Goal: Task Accomplishment & Management: Complete application form

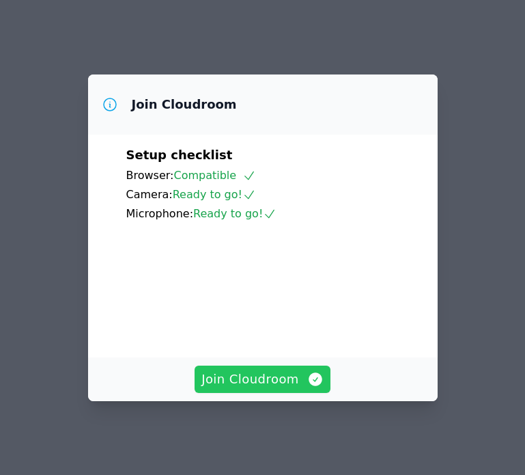
click at [276, 378] on span "Join Cloudroom" at bounding box center [262, 378] width 122 height 19
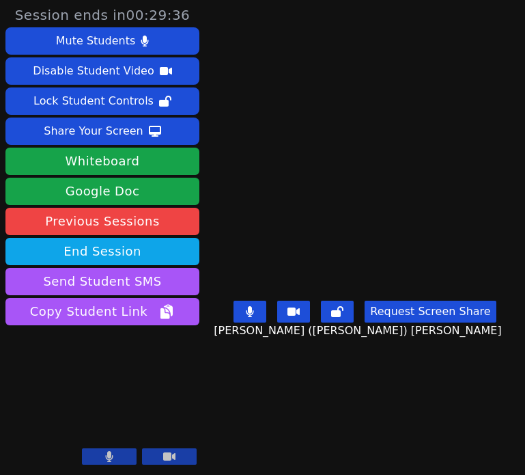
click at [104, 124] on div "Share Your Screen" at bounding box center [94, 131] width 100 height 22
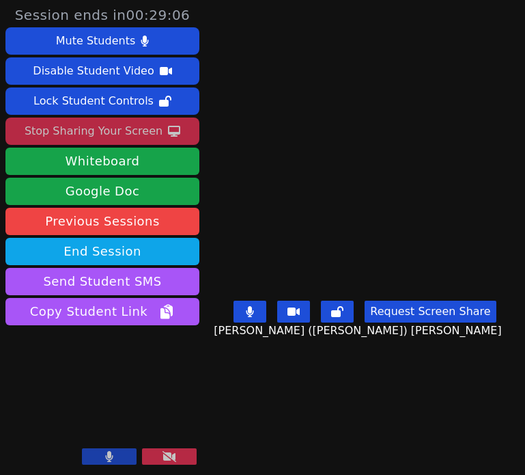
click at [177, 454] on button at bounding box center [169, 456] width 55 height 16
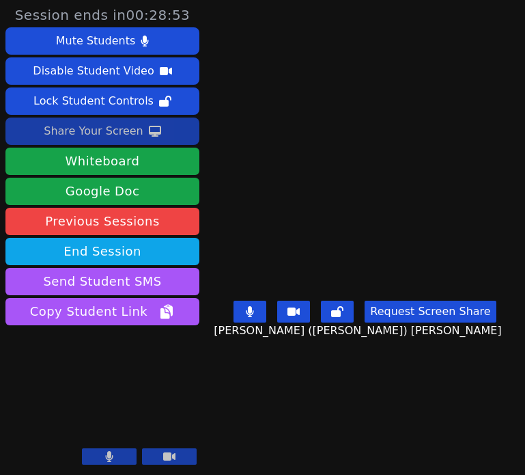
click at [102, 132] on div "Share Your Screen" at bounding box center [94, 131] width 100 height 22
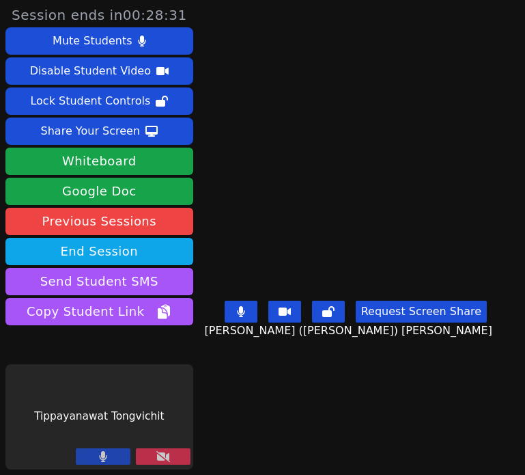
click at [156, 456] on icon at bounding box center [163, 456] width 14 height 11
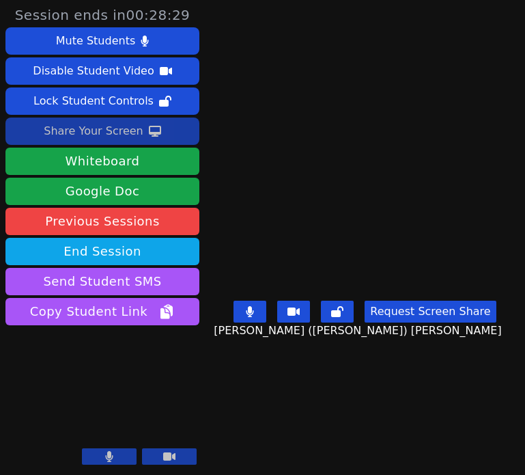
click at [88, 134] on div "Share Your Screen" at bounding box center [94, 131] width 100 height 22
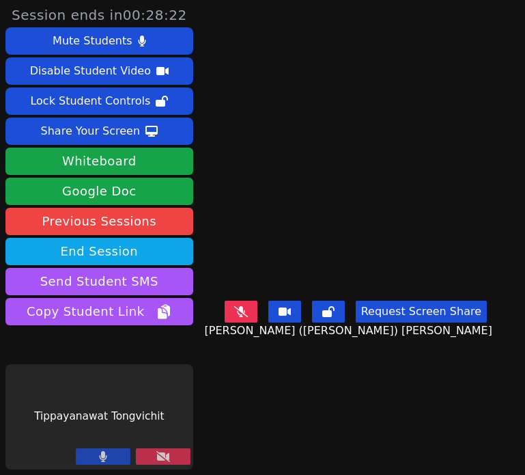
click at [156, 453] on icon at bounding box center [163, 456] width 14 height 11
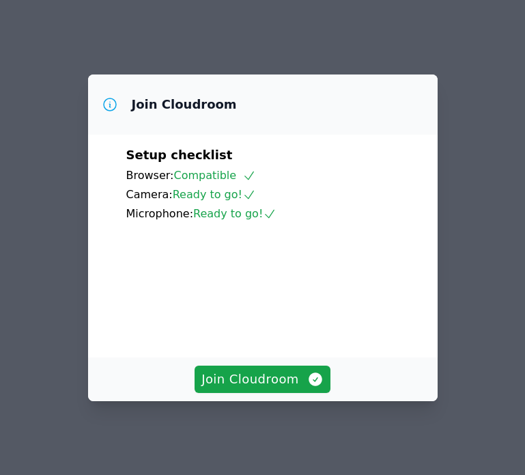
click at [303, 367] on div "Join Cloudroom" at bounding box center [263, 379] width 350 height 44
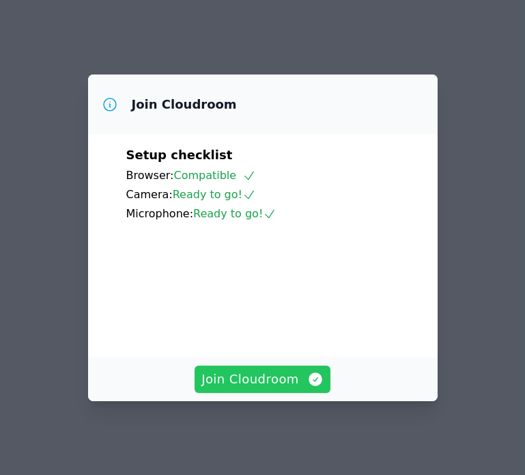
click at [303, 376] on span "Join Cloudroom" at bounding box center [262, 378] width 122 height 19
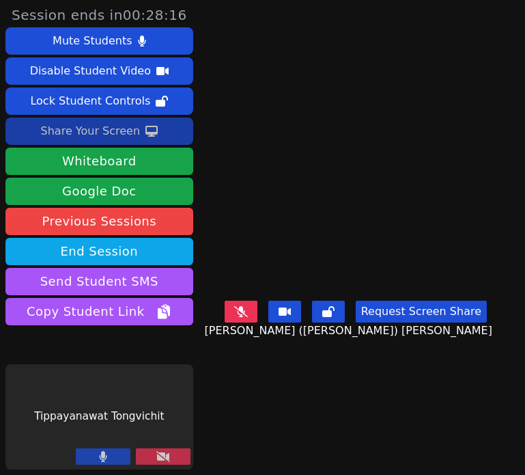
click at [145, 130] on icon at bounding box center [151, 131] width 12 height 11
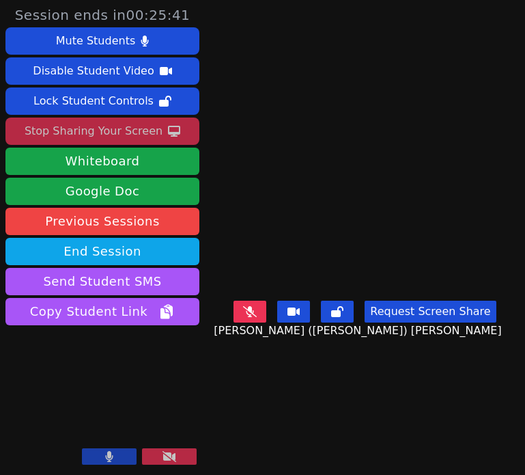
click at [102, 132] on div "Stop Sharing Your Screen" at bounding box center [94, 131] width 138 height 22
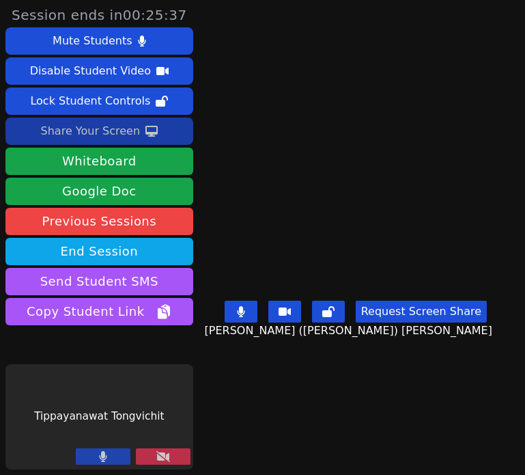
click at [160, 458] on button at bounding box center [163, 456] width 55 height 16
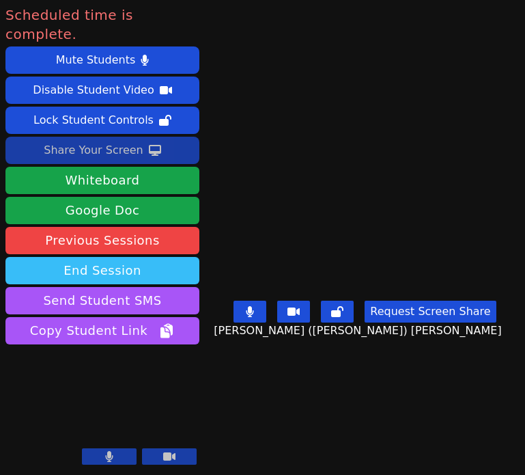
click at [110, 257] on button "End Session" at bounding box center [102, 270] width 194 height 27
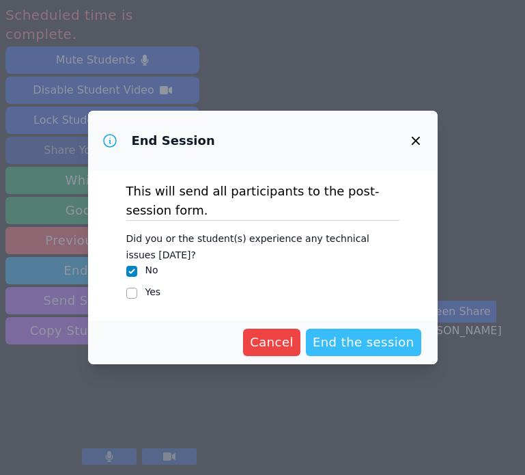
click at [343, 334] on span "End the session" at bounding box center [364, 342] width 102 height 19
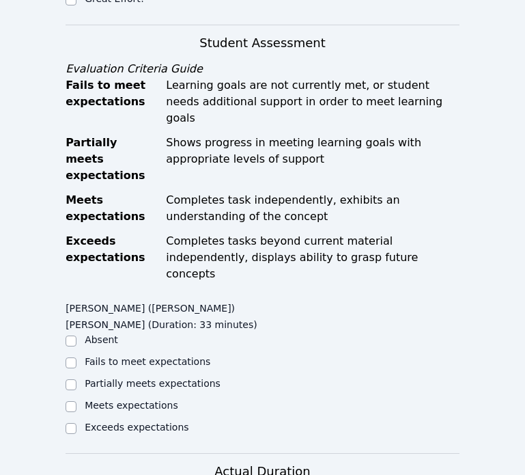
scroll to position [687, 0]
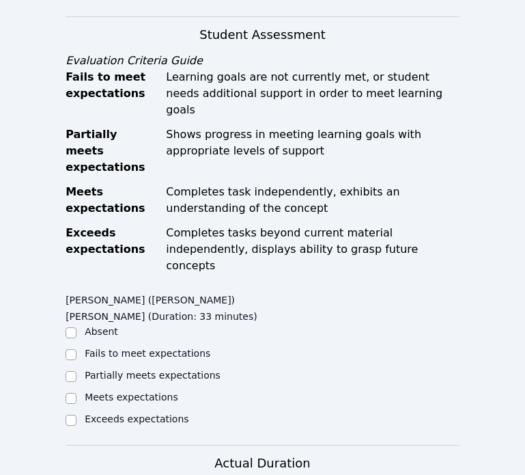
click at [113, 413] on label "Exceeds expectations" at bounding box center [137, 418] width 104 height 11
click at [76, 415] on input "Exceeds expectations" at bounding box center [71, 420] width 11 height 11
checkbox input "true"
click at [111, 324] on ul "Absent Fails to meet expectations Partially meets expectations Meets expectatio…" at bounding box center [164, 376] width 197 height 104
click at [108, 391] on label "Meets expectations" at bounding box center [132, 396] width 94 height 11
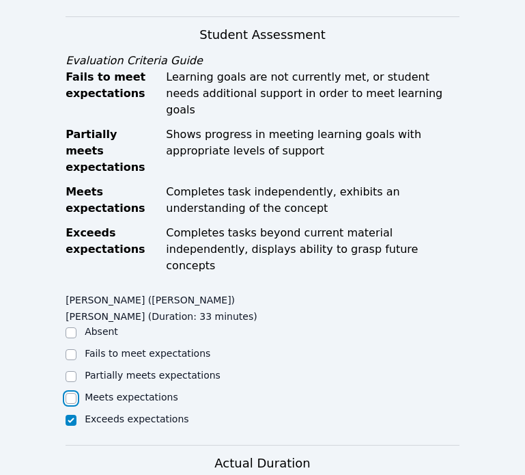
click at [76, 393] on input "Meets expectations" at bounding box center [71, 398] width 11 height 11
checkbox input "true"
checkbox input "false"
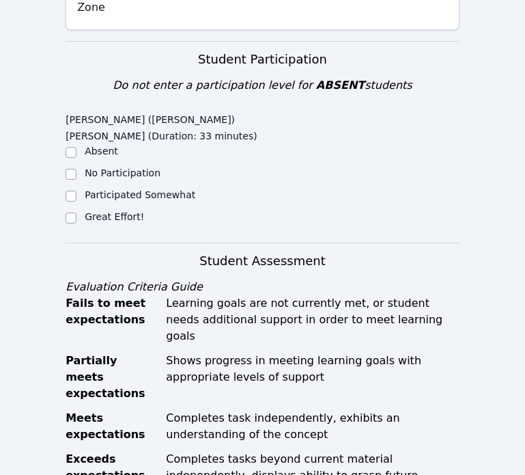
scroll to position [434, 0]
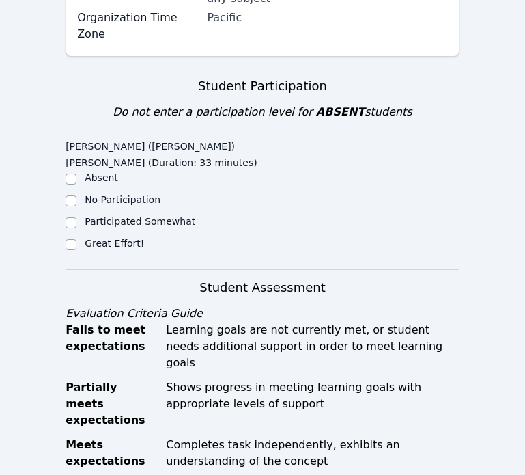
click at [107, 236] on div "Great Effort!" at bounding box center [114, 243] width 59 height 14
click at [117, 238] on label "Great Effort!" at bounding box center [114, 243] width 59 height 11
click at [76, 239] on input "Great Effort!" at bounding box center [71, 244] width 11 height 11
checkbox input "true"
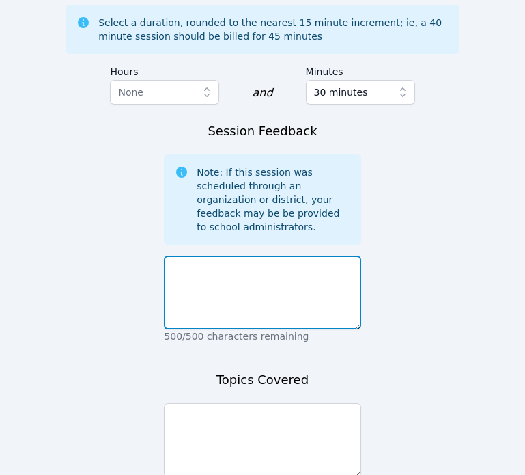
click at [237, 255] on textarea at bounding box center [262, 292] width 197 height 74
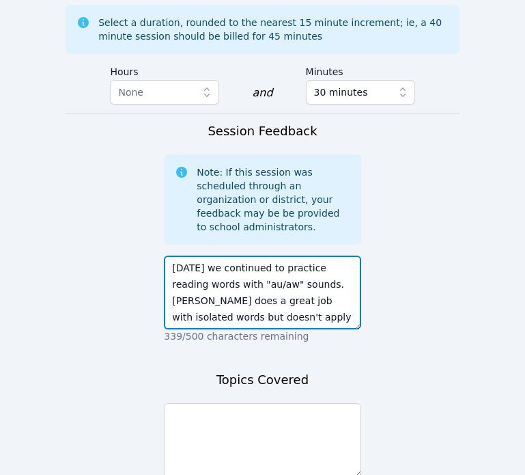
scroll to position [10, 0]
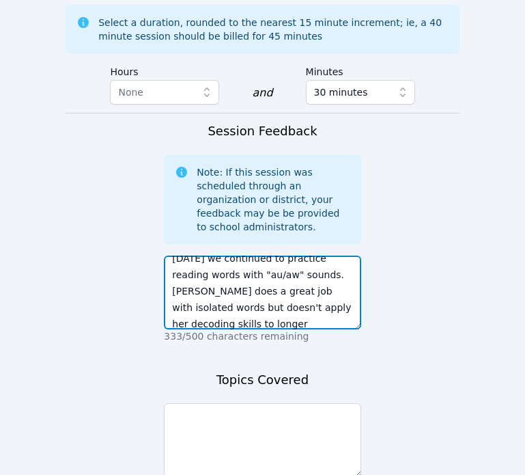
drag, startPoint x: 319, startPoint y: 165, endPoint x: 197, endPoint y: 179, distance: 123.0
click at [197, 255] on textarea "[DATE] we continued to practice reading words with "au/aw" sounds. [PERSON_NAME…" at bounding box center [262, 292] width 197 height 74
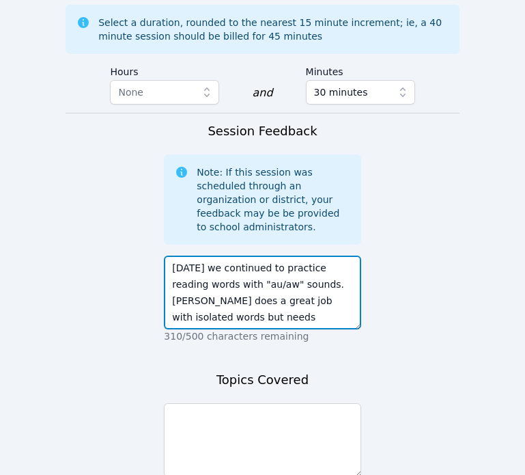
scroll to position [16, 0]
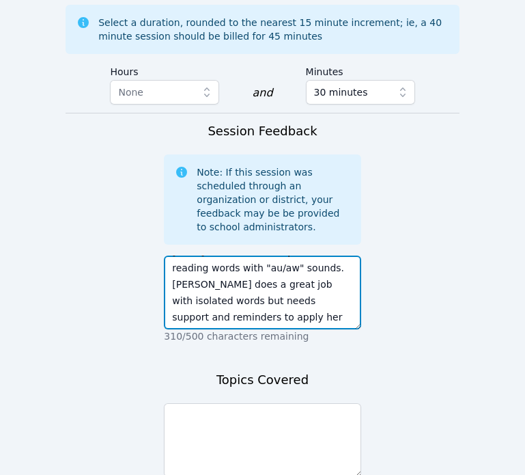
click at [343, 255] on textarea "[DATE] we continued to practice reading words with "au/aw" sounds. [PERSON_NAME…" at bounding box center [262, 292] width 197 height 74
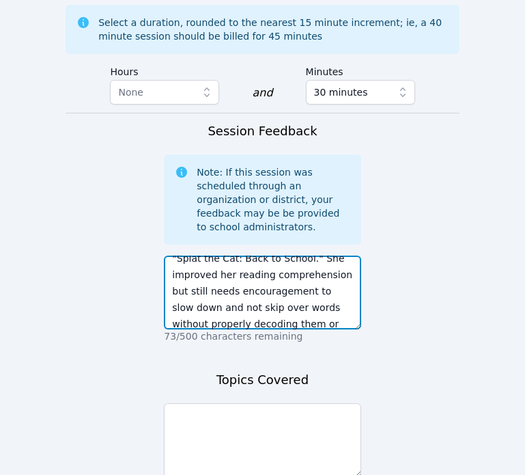
scroll to position [0, 0]
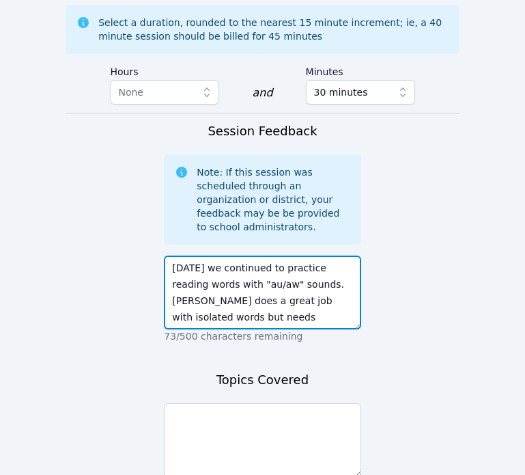
drag, startPoint x: 292, startPoint y: 156, endPoint x: 223, endPoint y: 157, distance: 69.0
click at [223, 255] on textarea "Today we continued to practice reading words with "au/aw" sounds. Ellie does a …" at bounding box center [262, 292] width 197 height 74
type textarea "Today we continued to practice reading words with "au/aw" sounds. Ellie does a …"
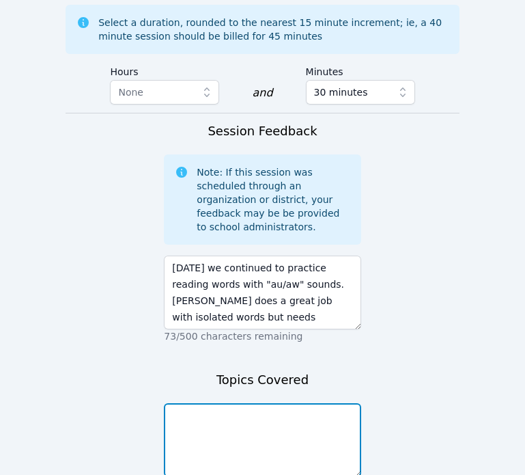
click at [277, 403] on textarea at bounding box center [262, 440] width 197 height 74
paste textarea ""au/aw" sounds"
type textarea ""au/aw" sound phonics, reading fluency, reading comprehension"
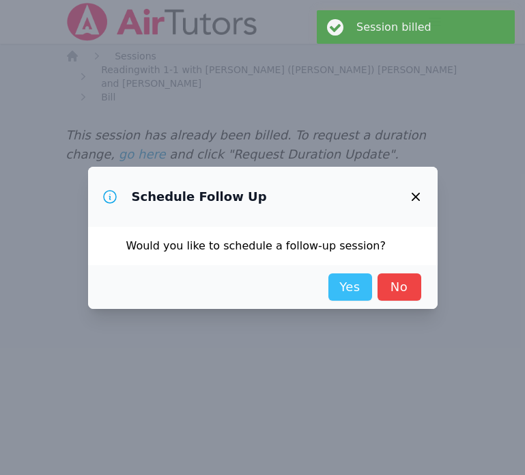
click at [352, 293] on link "Yes" at bounding box center [351, 286] width 44 height 27
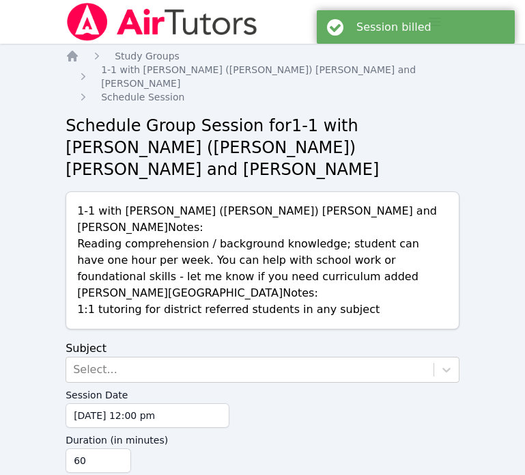
click at [197, 382] on label "Session Date" at bounding box center [148, 392] width 164 height 20
click at [197, 403] on input "09/11/2025 12:00 pm" at bounding box center [148, 415] width 164 height 25
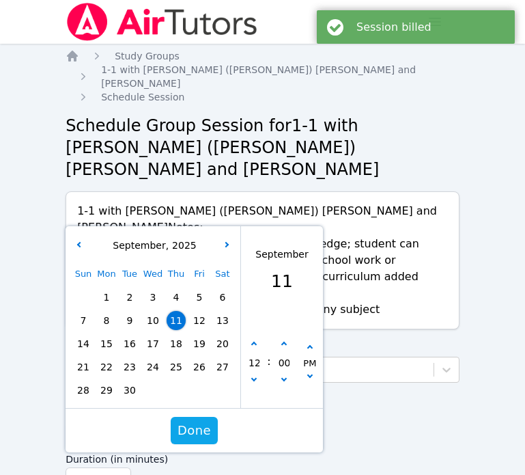
click at [126, 267] on div "Sun Mon Tue Wed Thu Fri Sat 1 2 3 4 5 6 7 8 9 10 11 12 13 14 15 16 17 18 19 20 …" at bounding box center [153, 331] width 163 height 139
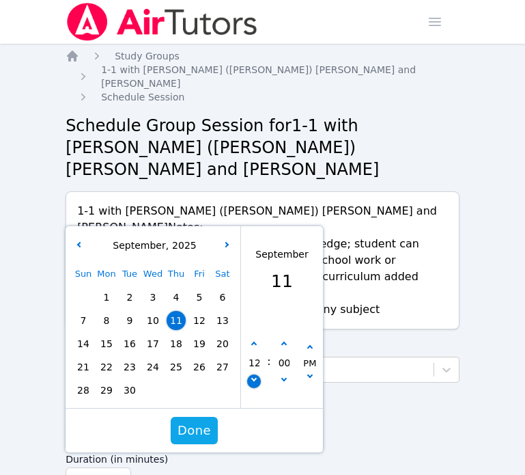
click at [253, 374] on button "button" at bounding box center [254, 381] width 14 height 14
type input "09/11/2025 11:00 am"
type input "11"
click at [253, 374] on button "button" at bounding box center [254, 381] width 14 height 14
type input "09/11/2025 10:00 am"
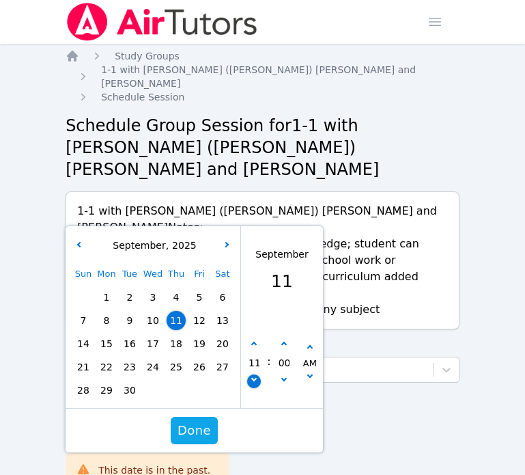
type input "10"
click at [309, 345] on icon "button" at bounding box center [309, 347] width 5 height 5
type input "09/11/2025 10:00 pm"
click at [200, 408] on div "Done" at bounding box center [194, 430] width 257 height 44
click at [199, 421] on span "Done" at bounding box center [194, 430] width 33 height 19
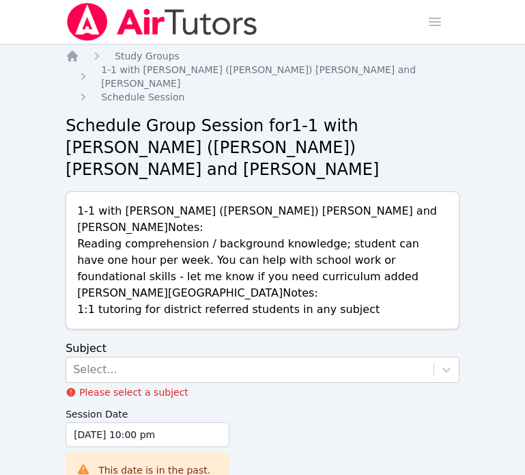
scroll to position [88, 0]
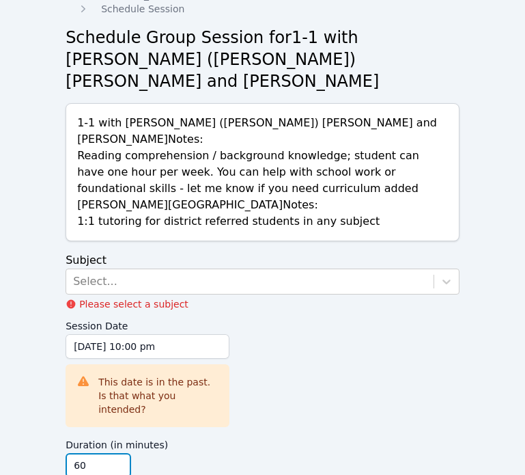
click at [104, 453] on input "60" at bounding box center [99, 465] width 66 height 25
drag, startPoint x: 104, startPoint y: 398, endPoint x: 20, endPoint y: 398, distance: 84.0
click at [25, 398] on div "Home Sessions Study Groups Students Messages Open user menu Tippayanawat Tongvi…" at bounding box center [262, 226] width 525 height 628
type input "30"
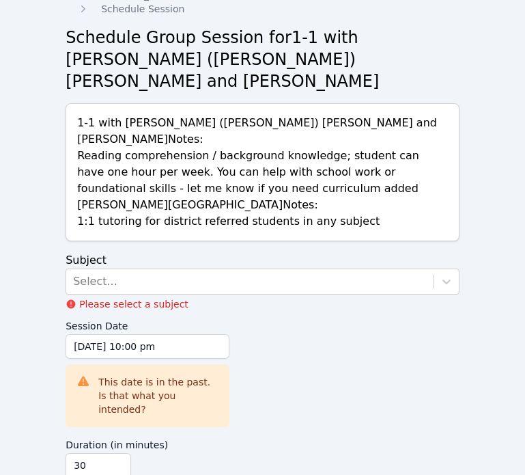
click at [148, 334] on input "09/11/2025 10:00 pm" at bounding box center [148, 346] width 164 height 25
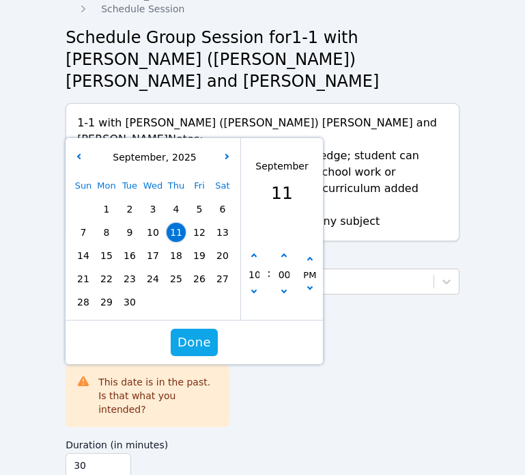
click at [126, 246] on span "16" at bounding box center [129, 255] width 19 height 19
type input "09/16/2025 10:00 pm"
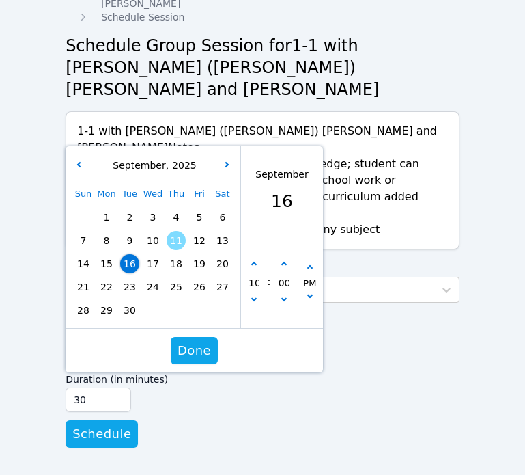
scroll to position [28, 0]
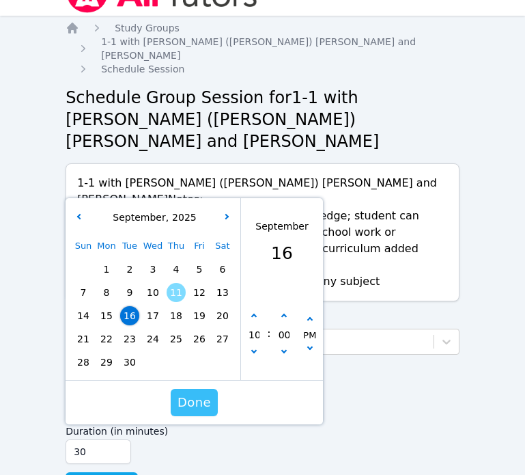
click at [214, 389] on button "Done" at bounding box center [194, 402] width 47 height 27
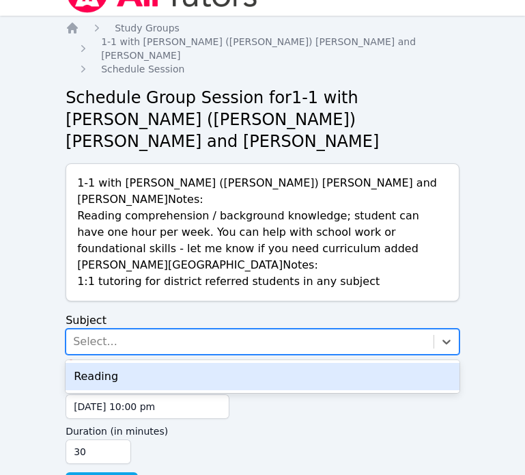
click at [161, 329] on div "Select..." at bounding box center [249, 341] width 367 height 25
click at [161, 363] on div "Reading" at bounding box center [263, 376] width 394 height 27
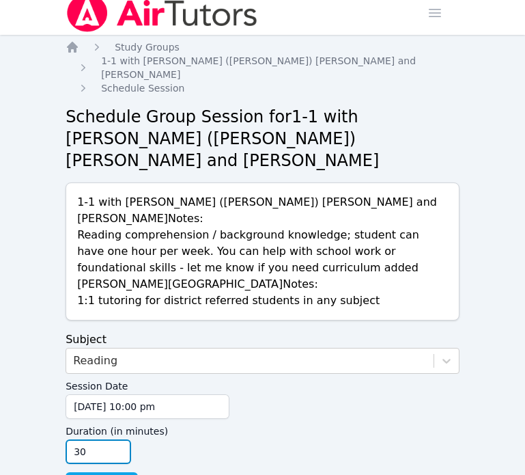
click at [212, 419] on div "Duration (in minutes) 30" at bounding box center [263, 441] width 394 height 45
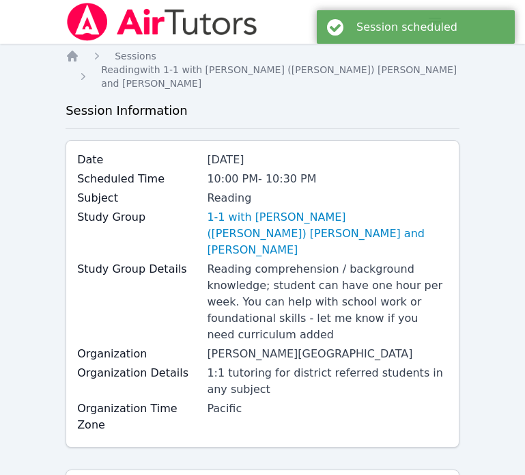
scroll to position [9, 0]
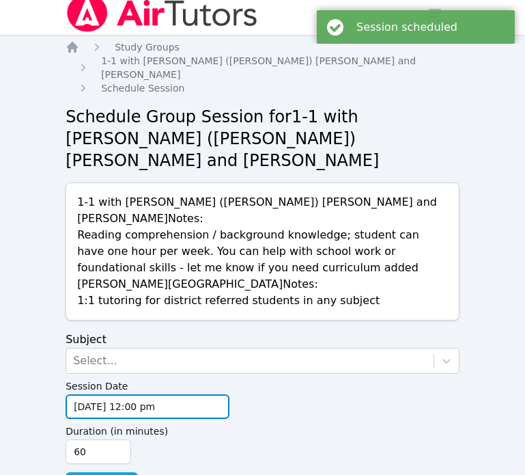
click at [109, 394] on input "09/11/2025 12:00 pm" at bounding box center [148, 406] width 164 height 25
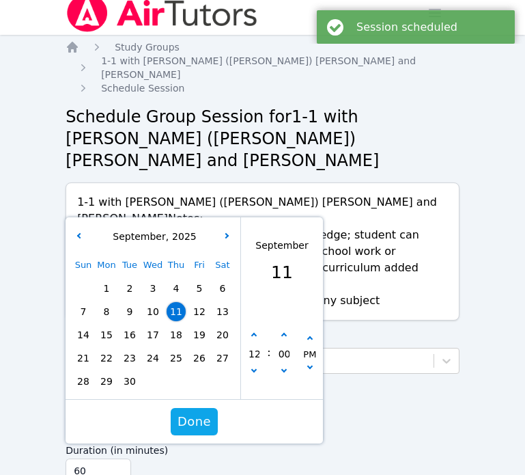
click at [174, 260] on div "Sun Mon Tue Wed Thu Fri Sat 1 2 3 4 5 6 7 8 9 10 11 12 13 14 15 16 17 18 19 20 …" at bounding box center [153, 322] width 163 height 139
click at [209, 412] on span "Done" at bounding box center [194, 421] width 33 height 19
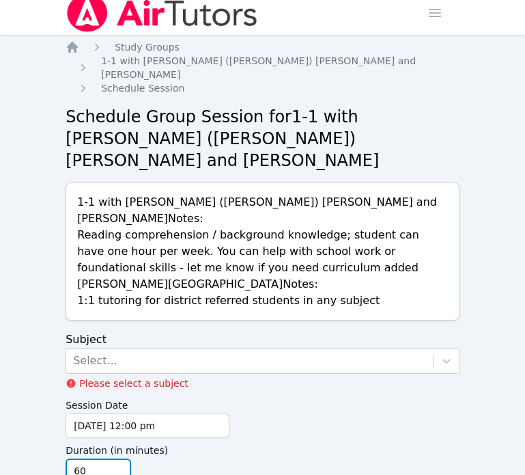
drag, startPoint x: 108, startPoint y: 419, endPoint x: 14, endPoint y: 419, distance: 93.6
click at [14, 419] on div "Home Sessions Study Groups Students Messages Open user menu Tippayanawat Tongvi…" at bounding box center [262, 268] width 525 height 555
type input "30"
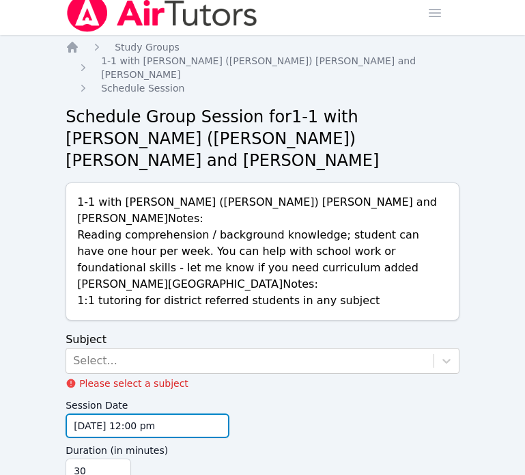
click at [159, 413] on input "09/11/2025 12:00 pm" at bounding box center [148, 425] width 164 height 25
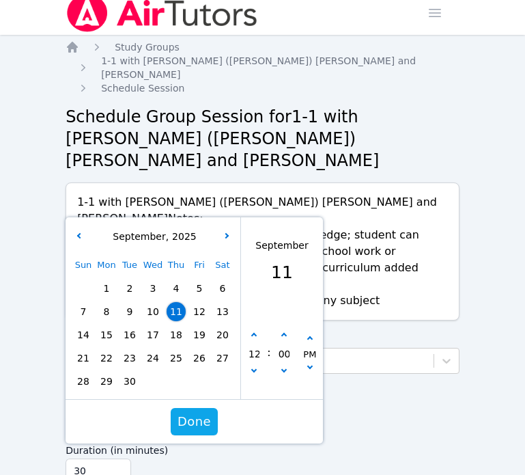
click at [262, 329] on div "12" at bounding box center [254, 354] width 26 height 51
click at [260, 365] on button "button" at bounding box center [254, 372] width 14 height 14
type input "09/11/2025 11:00 am"
type input "11"
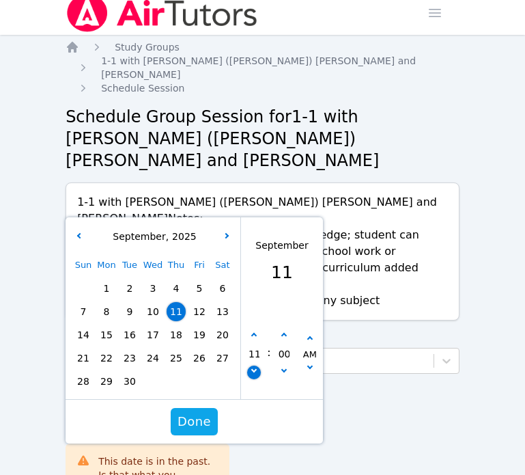
click at [260, 365] on button "button" at bounding box center [254, 372] width 14 height 14
type input "09/11/2025 10:00 am"
type input "10"
click at [314, 332] on button "button" at bounding box center [310, 339] width 14 height 14
type input "09/11/2025 10:00 pm"
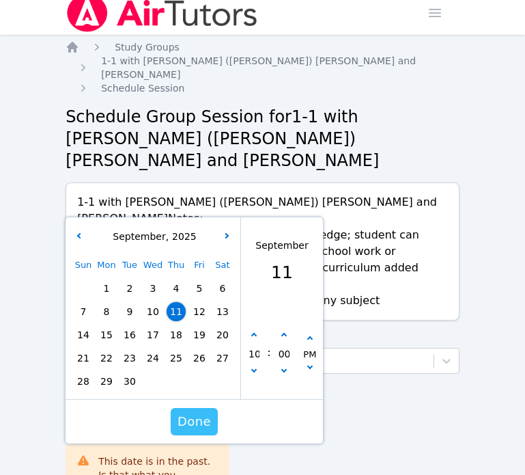
click at [208, 412] on span "Done" at bounding box center [194, 421] width 33 height 19
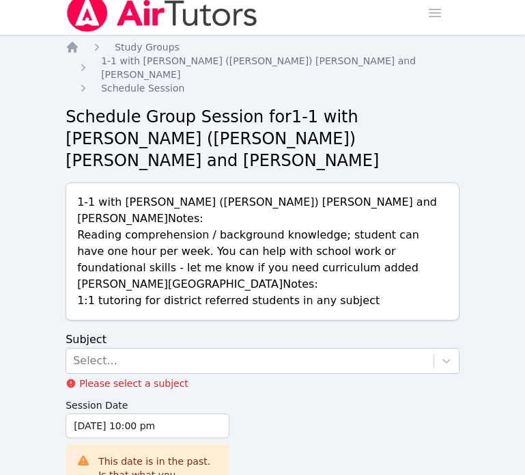
scroll to position [88, 0]
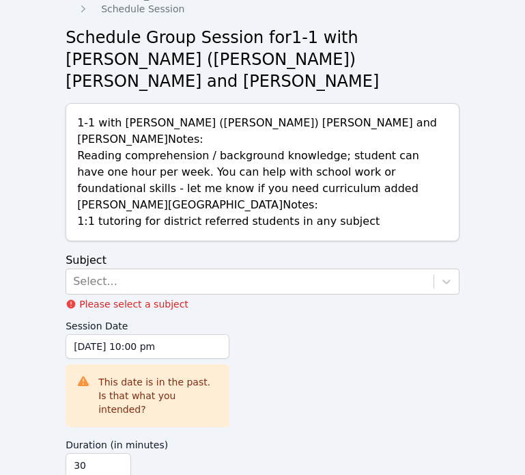
click at [217, 269] on div "Select..." at bounding box center [249, 281] width 367 height 25
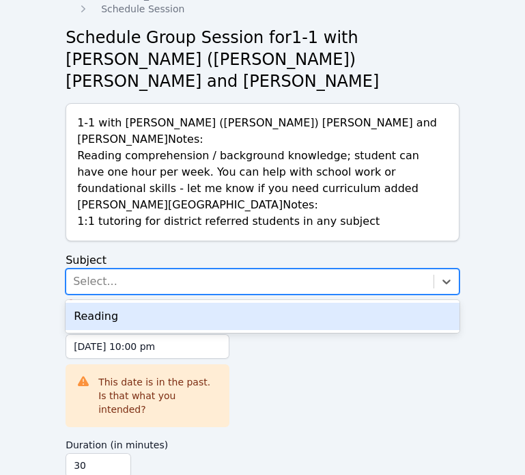
click at [211, 303] on div "Reading" at bounding box center [263, 316] width 394 height 27
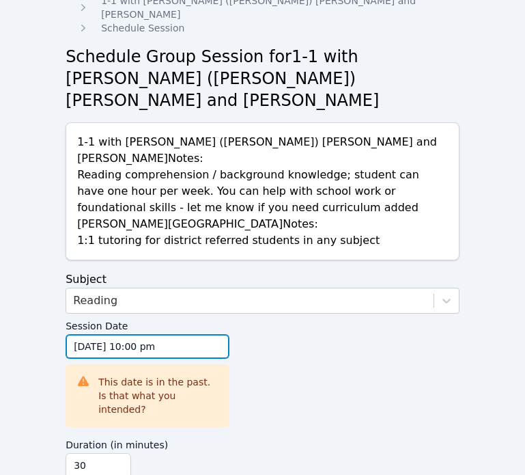
click at [151, 334] on input "09/11/2025 10:00 pm" at bounding box center [148, 346] width 164 height 25
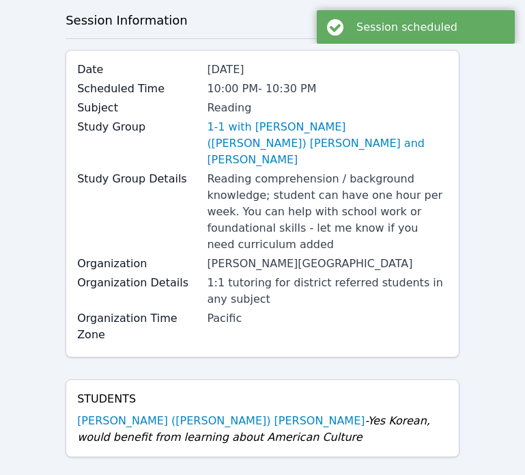
scroll to position [55, 0]
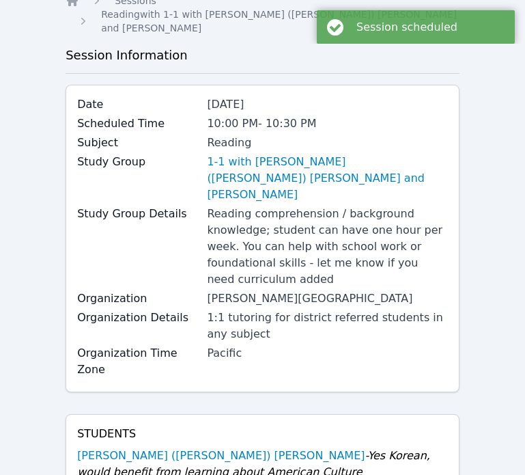
scroll to position [9, 0]
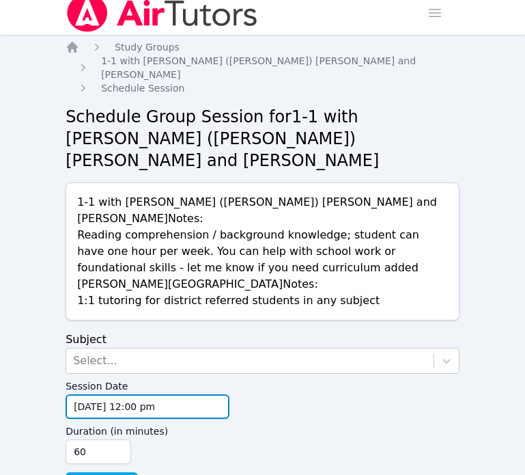
click at [160, 394] on input "09/11/2025 12:00 pm" at bounding box center [148, 406] width 164 height 25
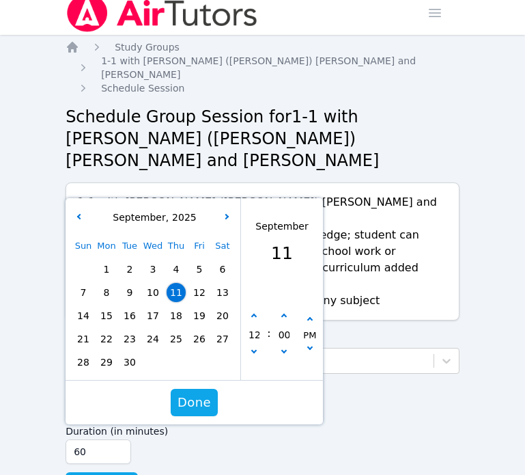
click at [175, 264] on div "Sun Mon Tue Wed Thu Fri Sat 1 2 3 4 5 6 7 8 9 10 11 12 13 14 15 16 17 18 19 20 …" at bounding box center [153, 303] width 163 height 139
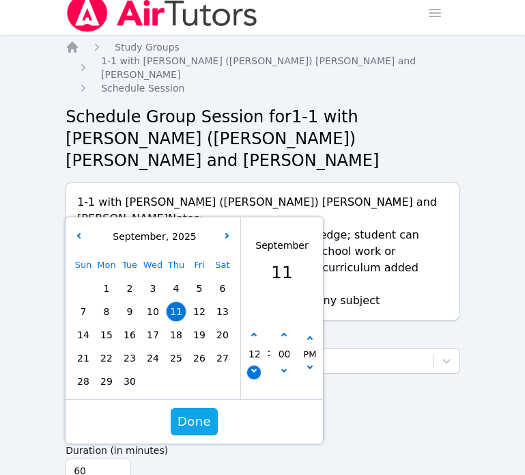
click at [257, 365] on button "button" at bounding box center [254, 372] width 14 height 14
type input "09/11/2025 11:00 am"
type input "11"
click at [257, 365] on button "button" at bounding box center [254, 372] width 14 height 14
type input "09/11/2025 10:00 am"
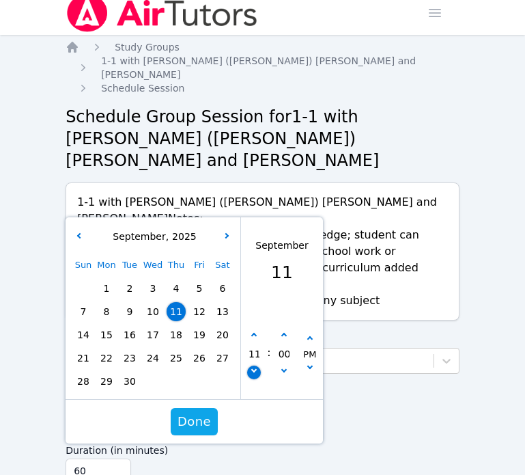
type input "10"
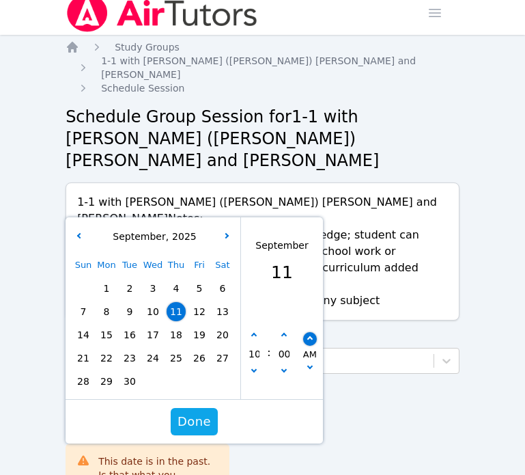
click at [310, 332] on button "button" at bounding box center [310, 339] width 14 height 14
type input "09/11/2025 10:00 pm"
click at [193, 412] on span "Done" at bounding box center [194, 421] width 33 height 19
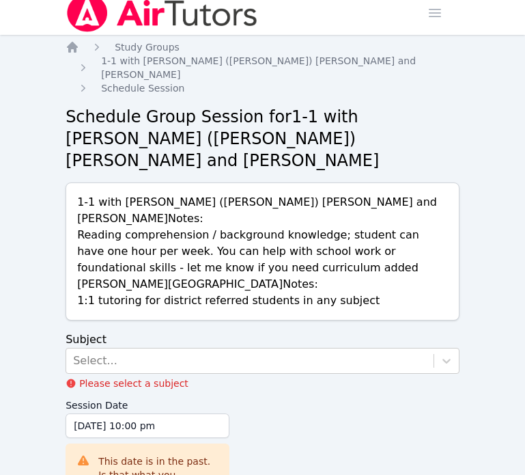
scroll to position [88, 0]
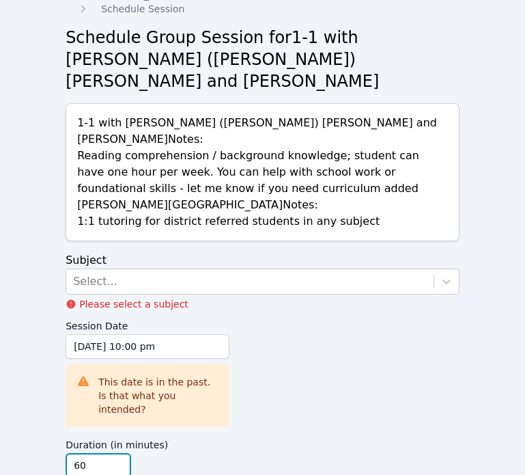
click at [94, 453] on input "60" at bounding box center [99, 465] width 66 height 25
type input "6"
type input "30"
click at [116, 269] on div "Select..." at bounding box center [249, 281] width 367 height 25
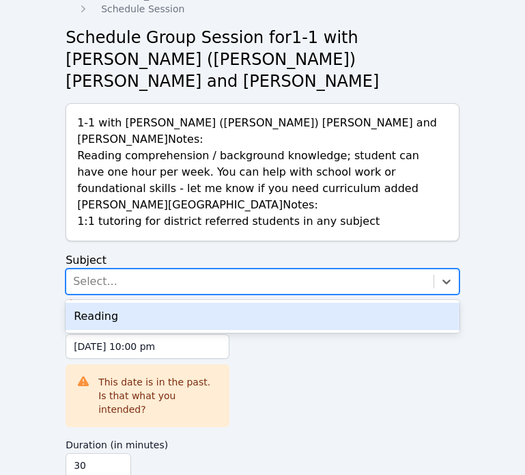
click at [117, 303] on div "Reading" at bounding box center [263, 316] width 394 height 27
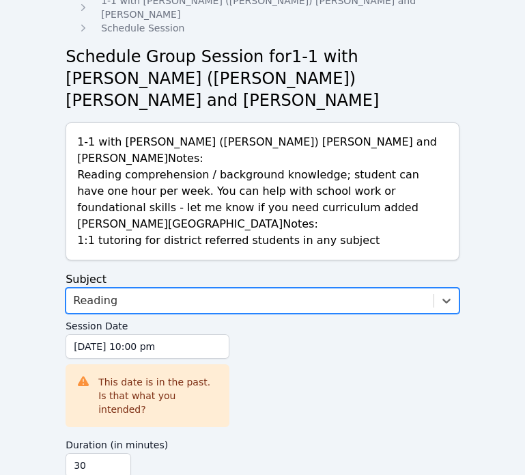
click at [259, 363] on div "Session Date 09/11/2025 10:00 pm 9/11/2025 10:00 pm This date is in the past. I…" at bounding box center [263, 372] width 394 height 119
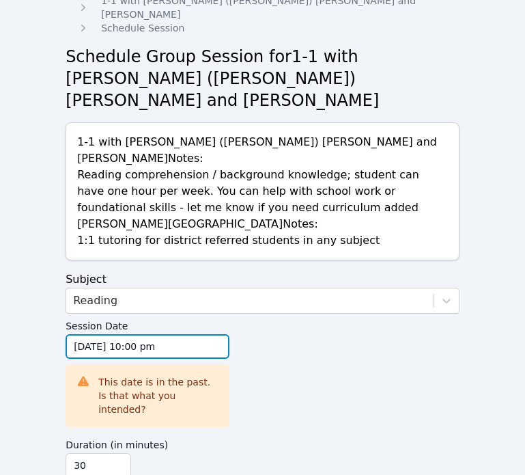
click at [126, 334] on input "09/11/2025 10:00 pm" at bounding box center [148, 346] width 164 height 25
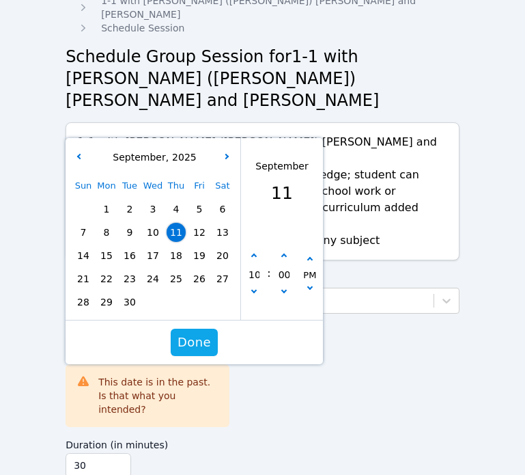
click at [182, 246] on span "18" at bounding box center [176, 255] width 19 height 19
type input "09/18/2025 10:00 pm"
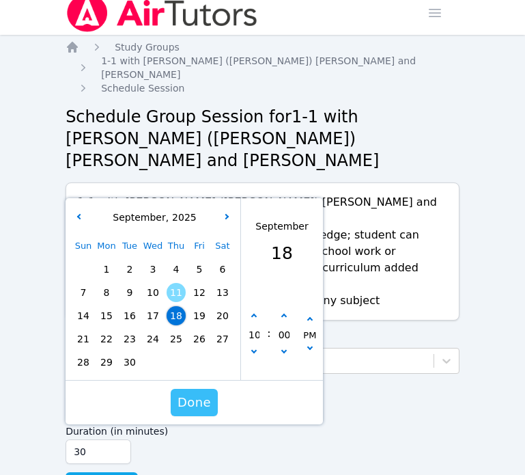
click at [207, 393] on span "Done" at bounding box center [194, 402] width 33 height 19
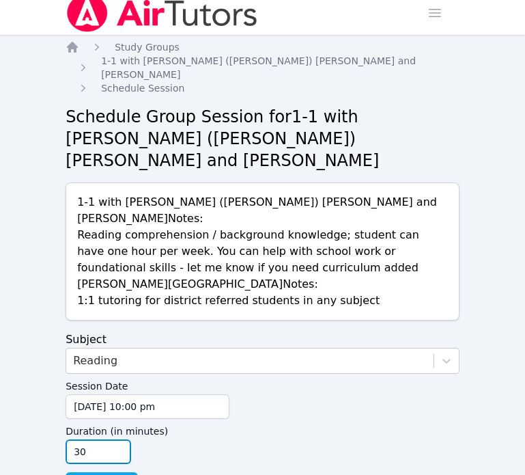
click at [248, 419] on form "Subject Reading Session Date 09/18/2025 10:00 pm 9/18/2025 10:00 pm Duration (i…" at bounding box center [263, 415] width 394 height 168
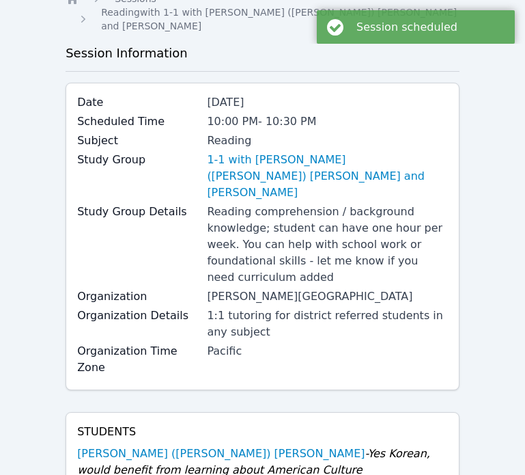
scroll to position [268, 0]
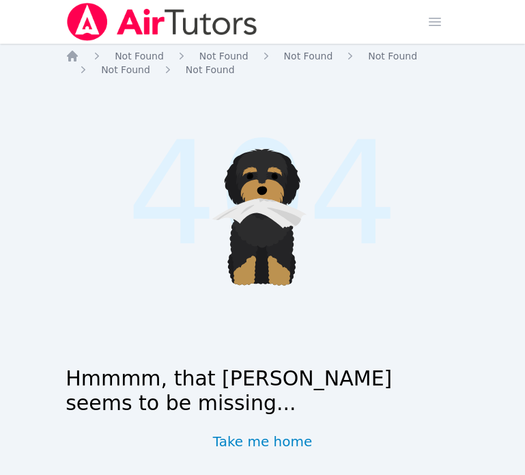
click at [115, 19] on img at bounding box center [162, 22] width 193 height 38
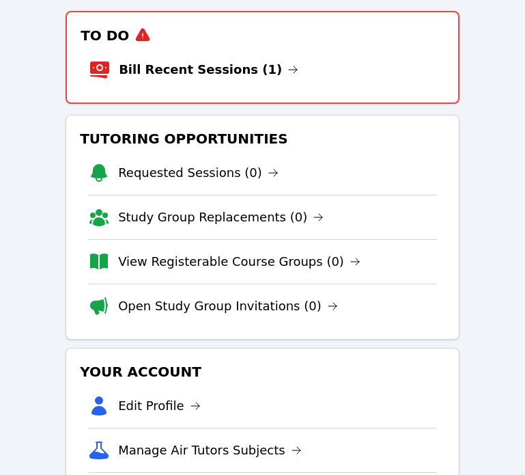
scroll to position [1, 0]
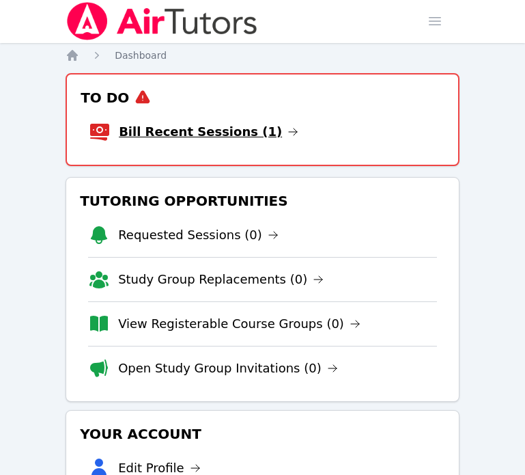
click at [216, 125] on link "Bill Recent Sessions (1)" at bounding box center [209, 131] width 180 height 19
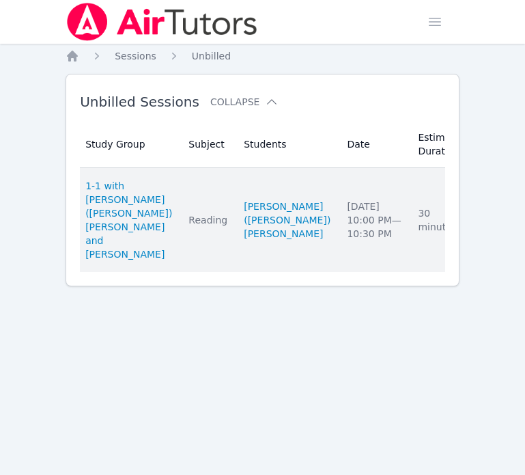
click at [483, 211] on link "Complete" at bounding box center [516, 220] width 66 height 22
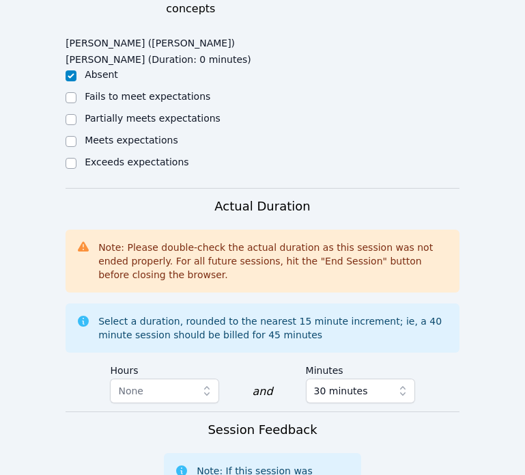
scroll to position [983, 0]
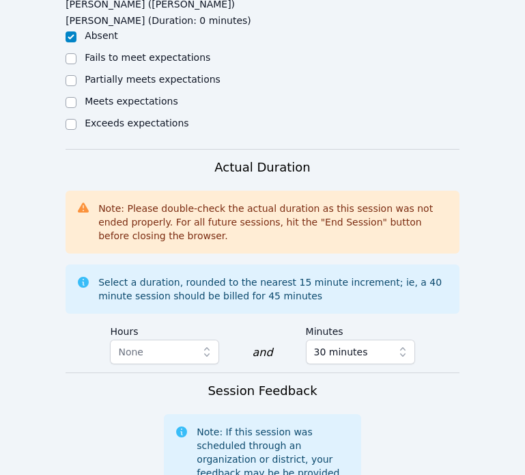
click at [307, 319] on label "Minutes" at bounding box center [360, 329] width 109 height 20
click at [325, 344] on span "30 minutes" at bounding box center [341, 352] width 54 height 16
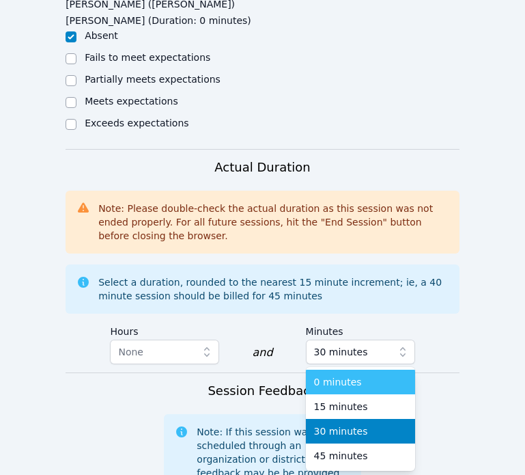
click at [339, 375] on span "0 minutes" at bounding box center [338, 382] width 48 height 14
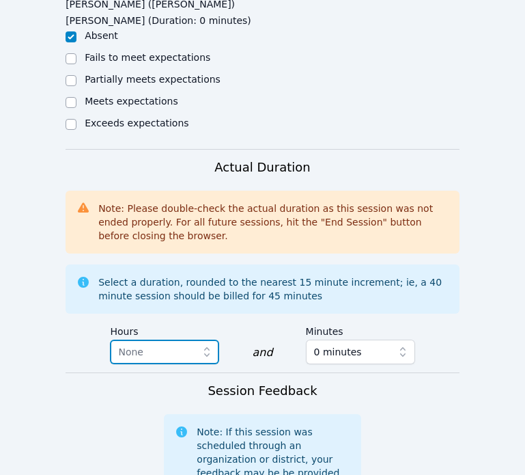
click at [177, 339] on button "None" at bounding box center [164, 351] width 109 height 25
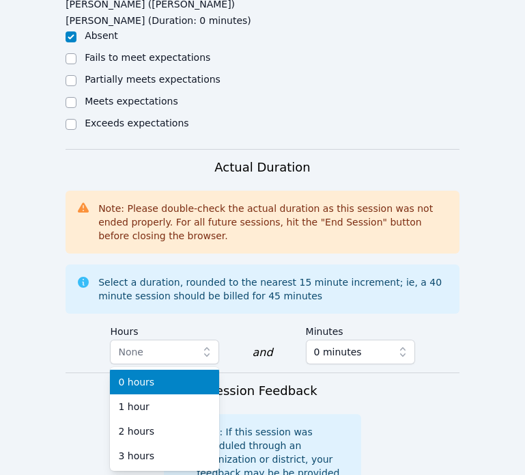
click at [276, 319] on div "Hours None 0 hours 1 hour 2 hours 3 hours and Minutes 0 minutes" at bounding box center [262, 345] width 305 height 53
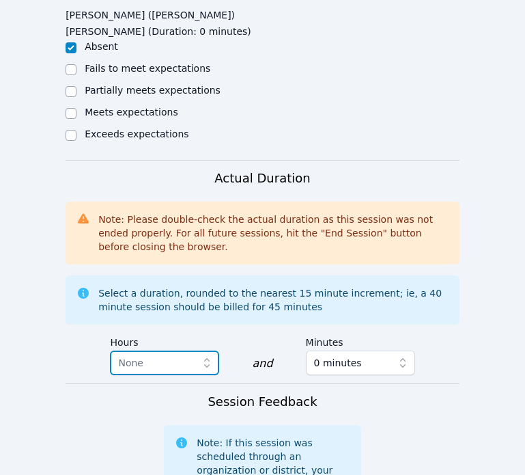
scroll to position [1278, 0]
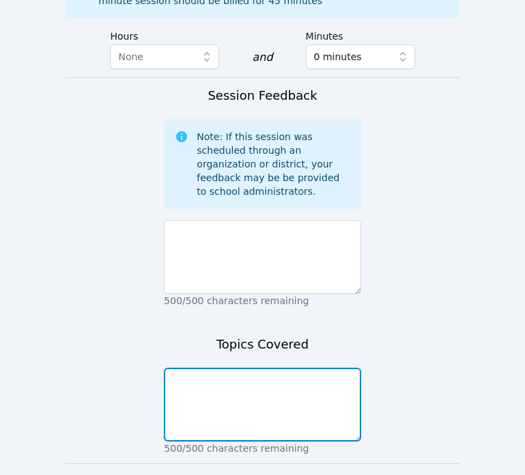
click at [256, 367] on textarea at bounding box center [262, 404] width 197 height 74
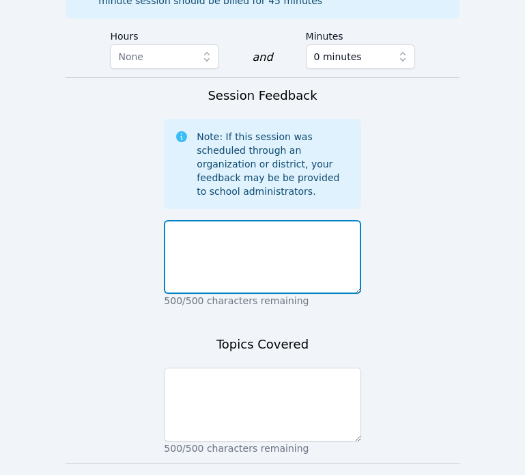
click at [247, 220] on textarea at bounding box center [262, 257] width 197 height 74
click at [315, 220] on textarea "scheduling erro" at bounding box center [262, 257] width 197 height 74
drag, startPoint x: 304, startPoint y: 117, endPoint x: 143, endPoint y: 115, distance: 161.2
drag, startPoint x: 273, startPoint y: 105, endPoint x: 138, endPoint y: 100, distance: 135.3
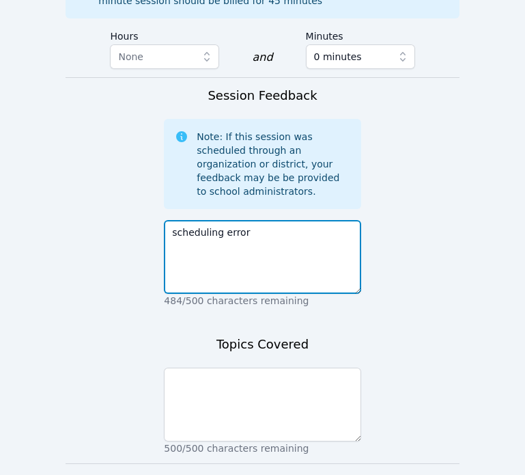
type textarea "scheduling error"
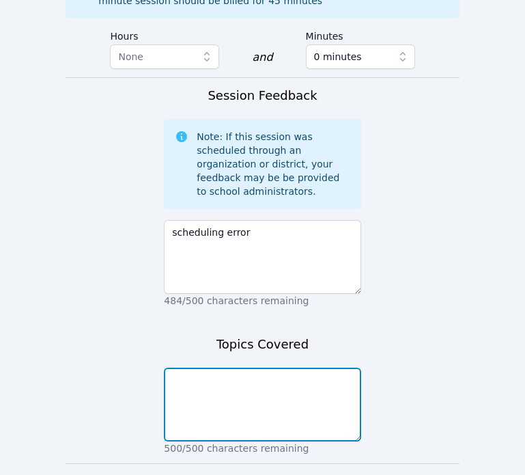
click at [276, 367] on textarea at bounding box center [262, 404] width 197 height 74
paste textarea "scheduling error"
type textarea "scheduling error"
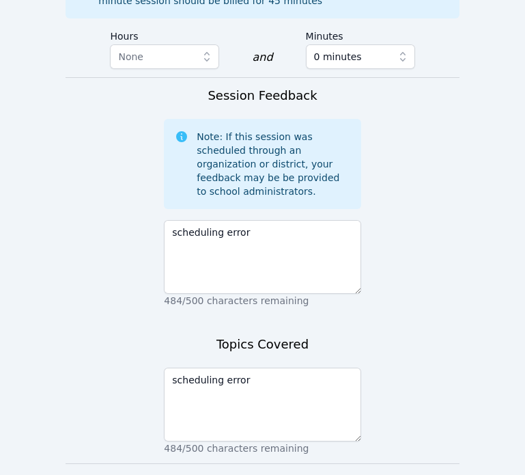
click at [175, 474] on input "Please confirm that you intend to bill for zero hours." at bounding box center [169, 482] width 11 height 11
checkbox input "true"
